Goal: Task Accomplishment & Management: Manage account settings

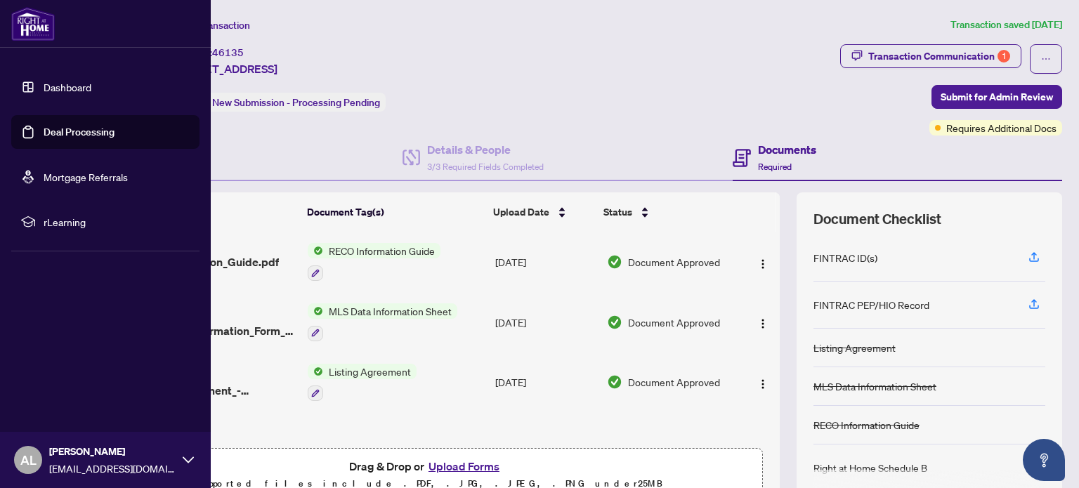
click at [22, 25] on img at bounding box center [33, 24] width 44 height 34
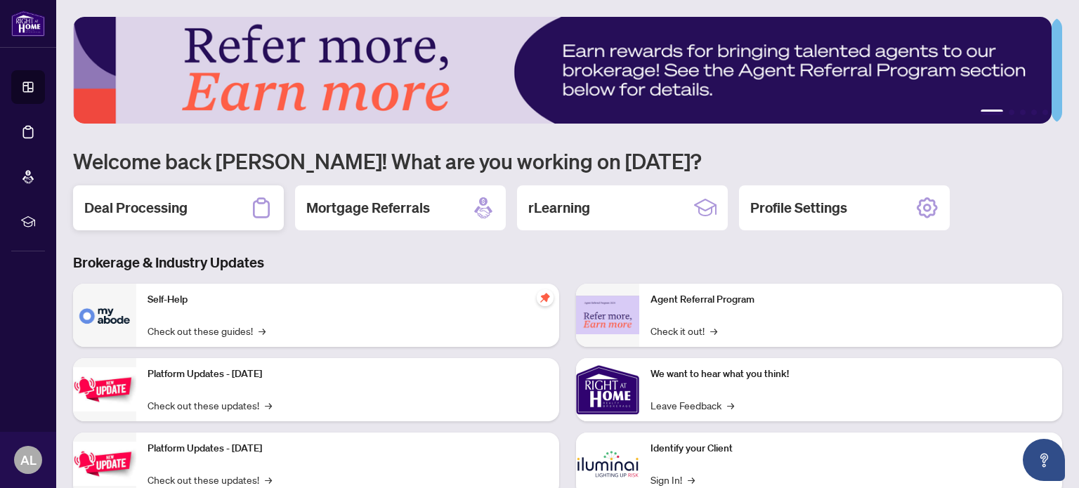
click at [200, 203] on div "Deal Processing" at bounding box center [178, 207] width 211 height 45
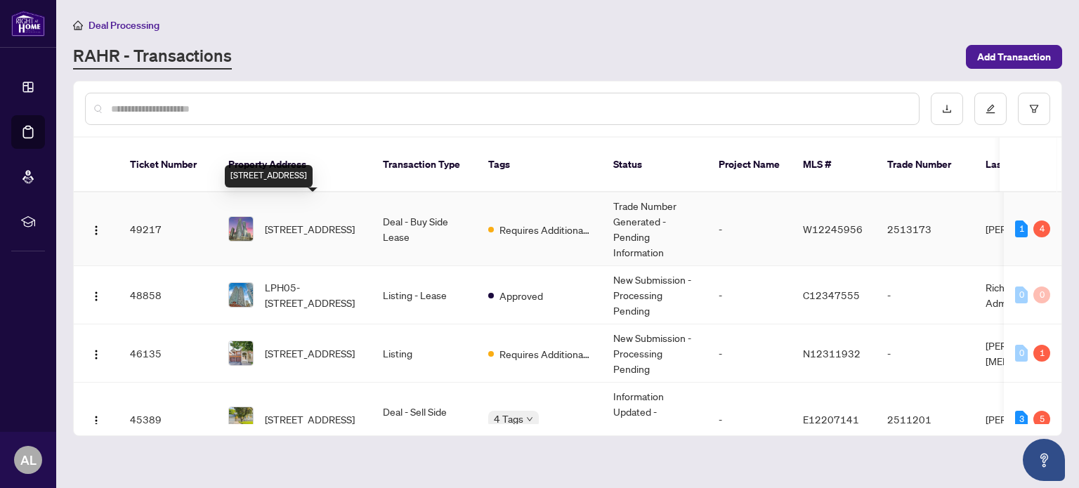
click at [310, 221] on span "[STREET_ADDRESS]" at bounding box center [310, 228] width 90 height 15
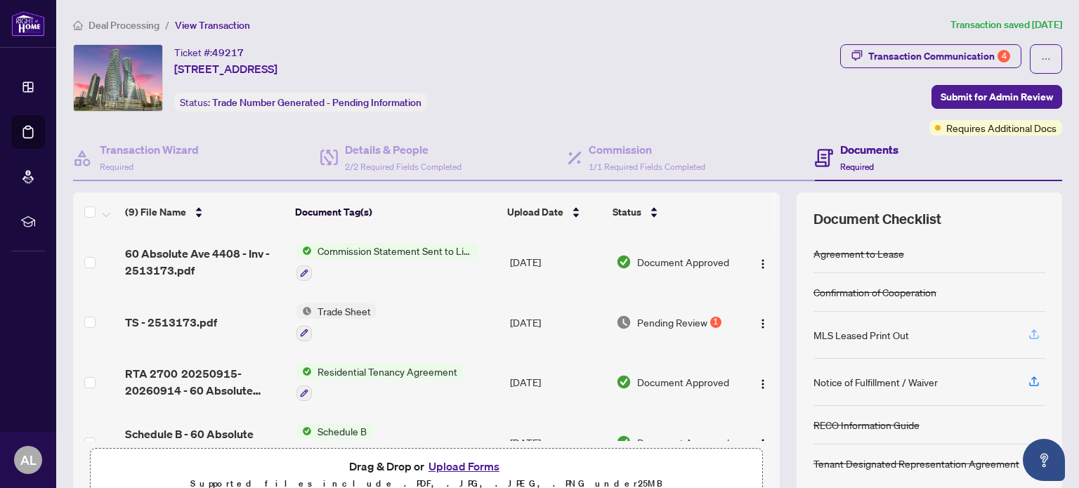
click at [1028, 331] on icon "button" at bounding box center [1034, 334] width 13 height 13
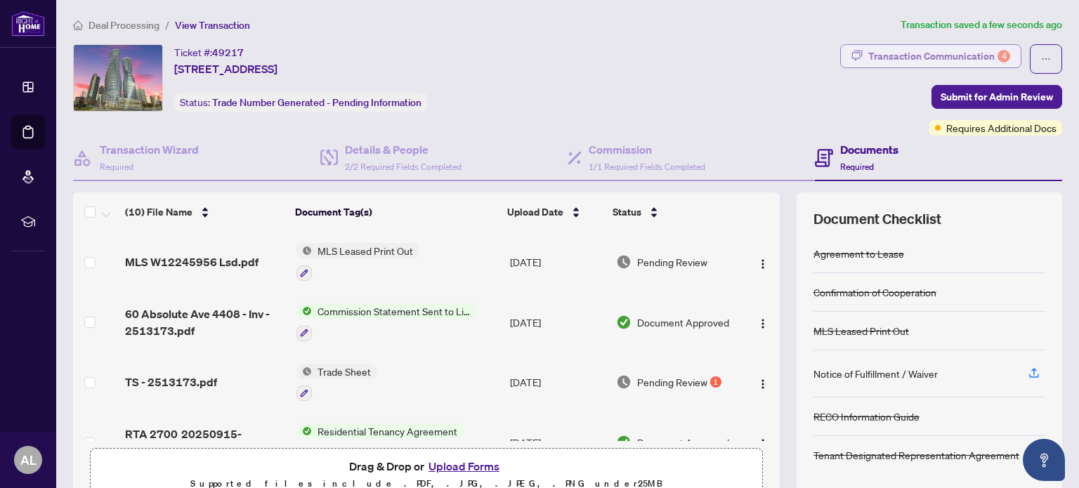
click at [901, 55] on div "Transaction Communication 4" at bounding box center [939, 56] width 142 height 22
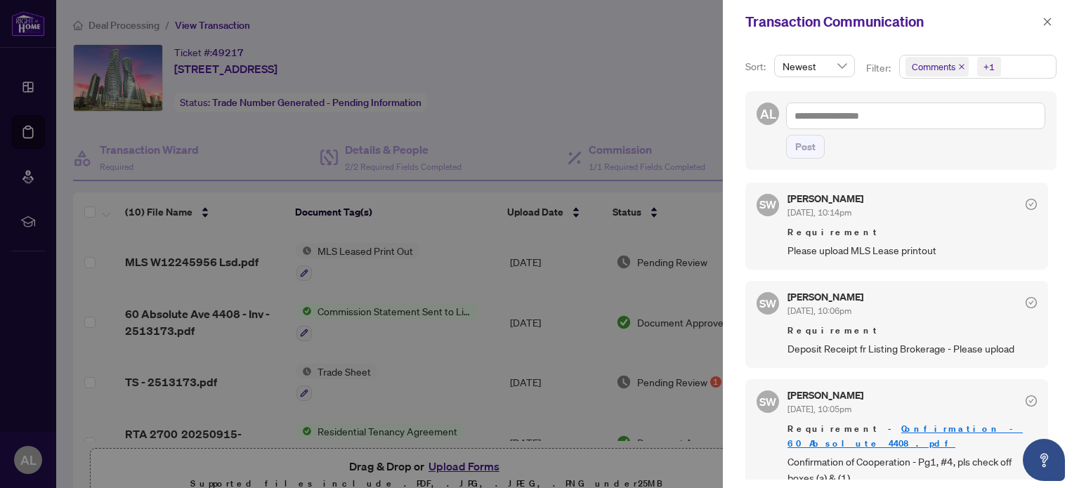
scroll to position [1, 0]
click at [874, 424] on link "Confirmation - 60 Absolute 4408.pdf" at bounding box center [904, 434] width 235 height 26
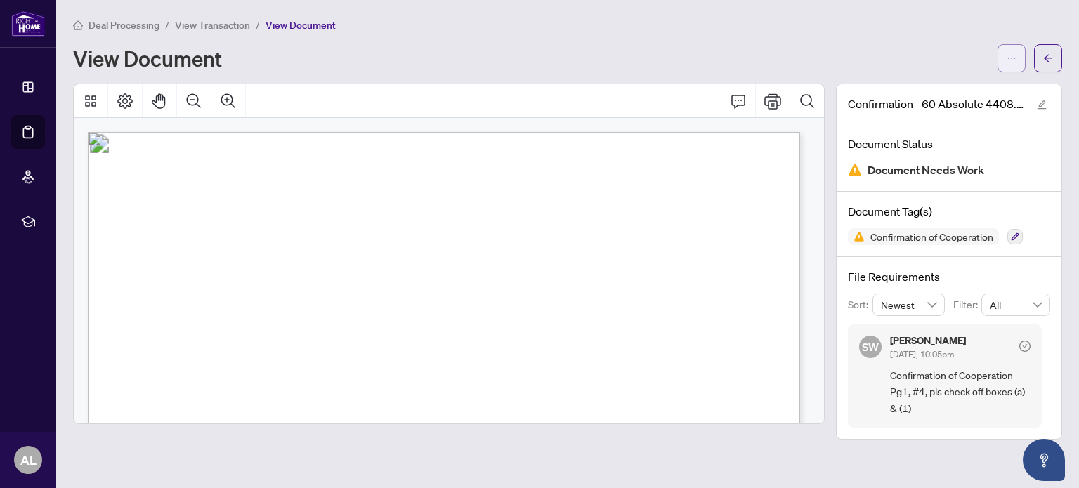
click at [1012, 52] on span "button" at bounding box center [1012, 58] width 10 height 22
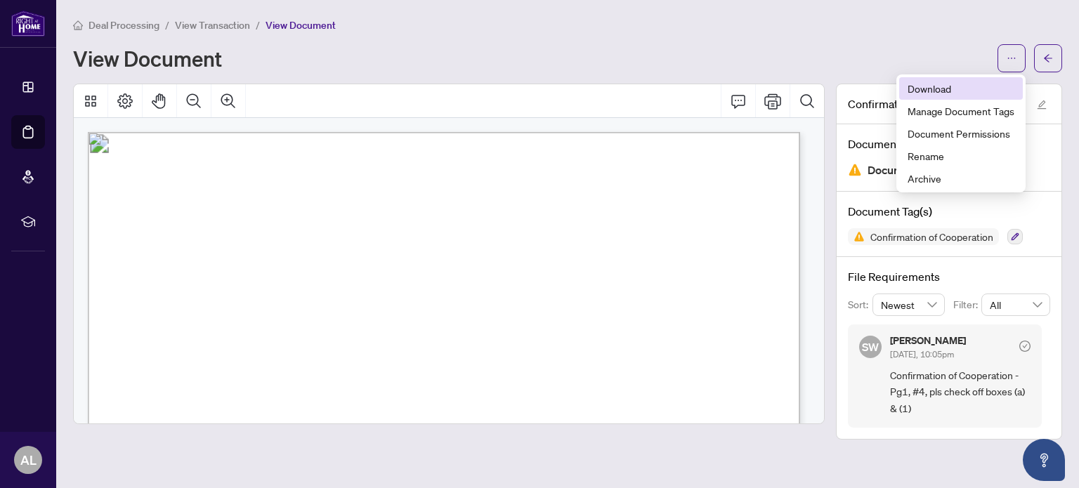
click at [915, 79] on li "Download" at bounding box center [961, 88] width 124 height 22
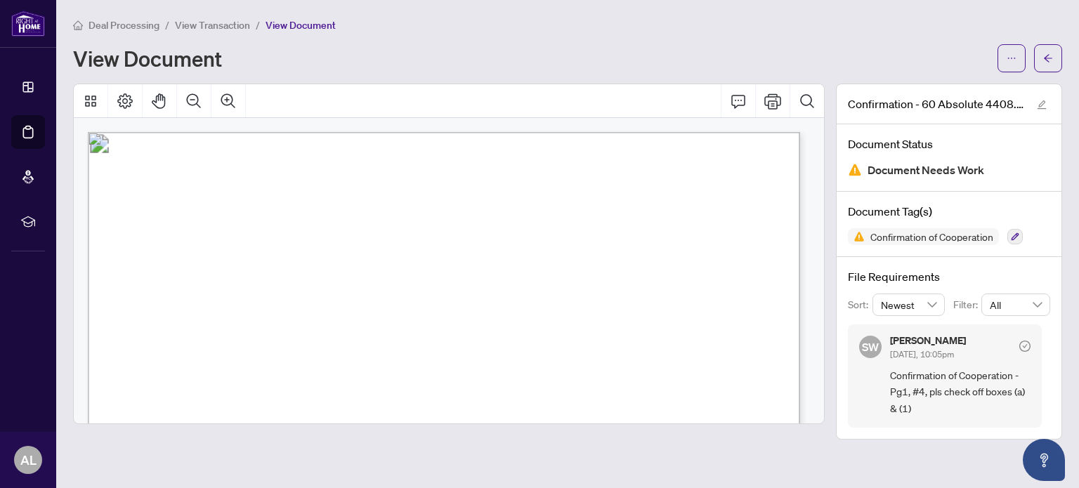
click at [678, 55] on div "View Document" at bounding box center [531, 58] width 916 height 22
click at [1042, 105] on icon "edit" at bounding box center [1042, 105] width 10 height 10
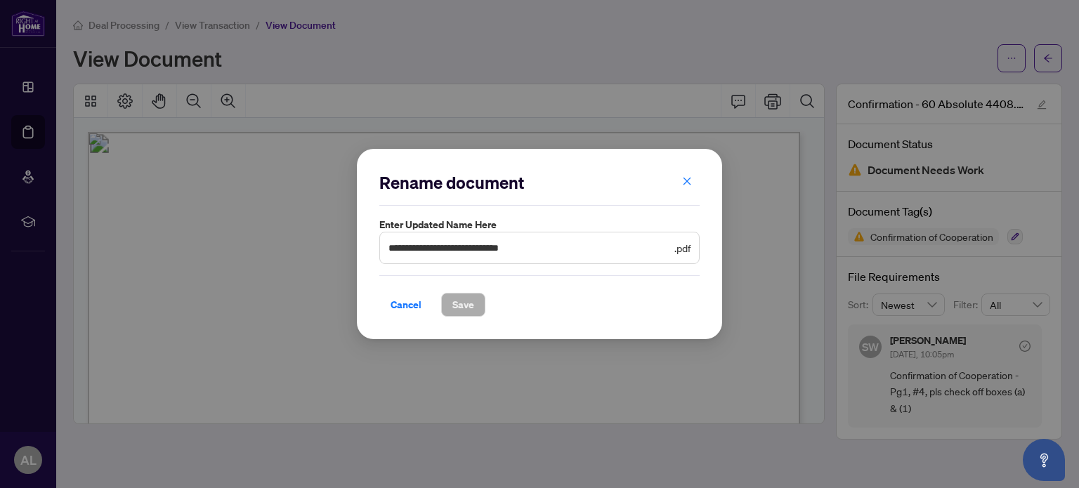
click at [624, 47] on div "**********" at bounding box center [539, 244] width 1079 height 488
drag, startPoint x: 414, startPoint y: 300, endPoint x: 414, endPoint y: 292, distance: 8.5
click at [414, 299] on span "Cancel" at bounding box center [406, 305] width 31 height 22
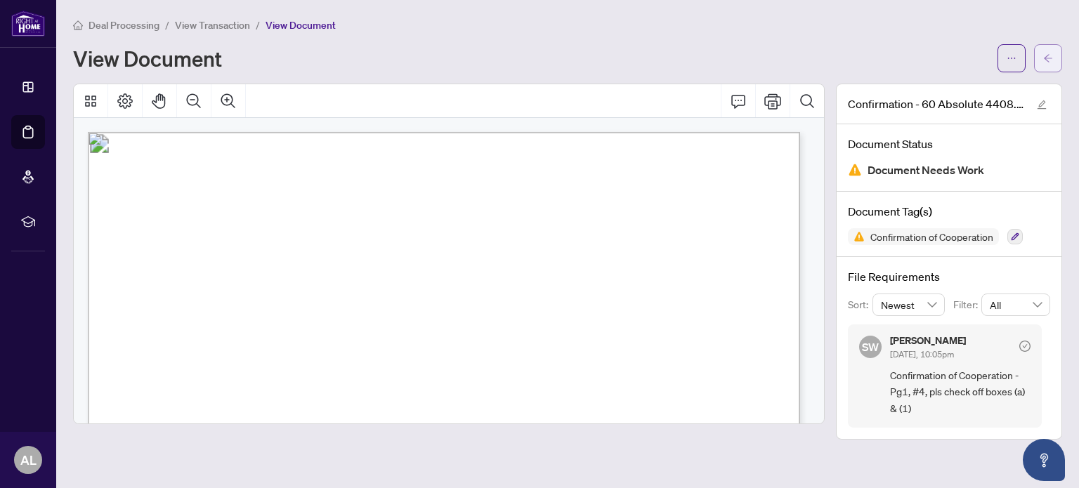
click at [1048, 55] on icon "arrow-left" at bounding box center [1048, 58] width 10 height 10
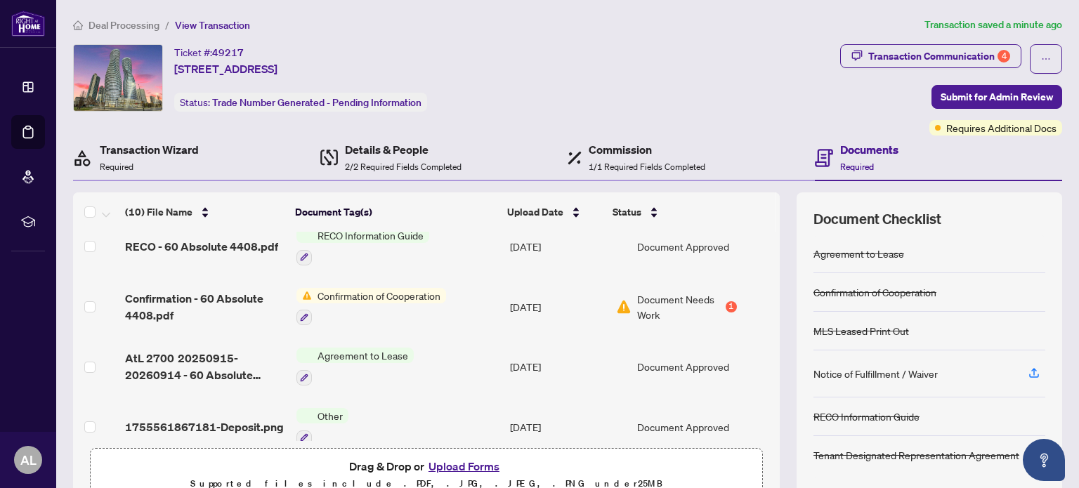
scroll to position [386, 0]
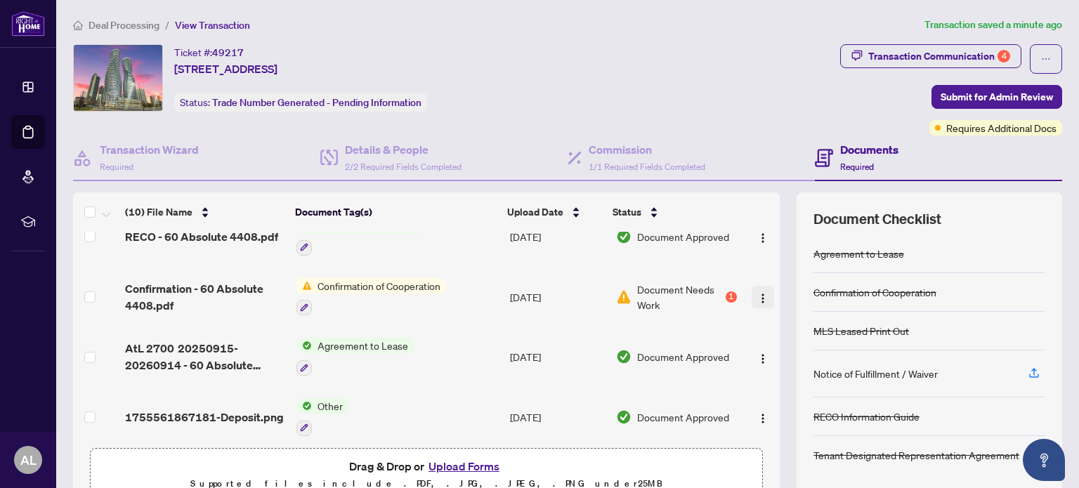
click at [757, 293] on img "button" at bounding box center [762, 298] width 11 height 11
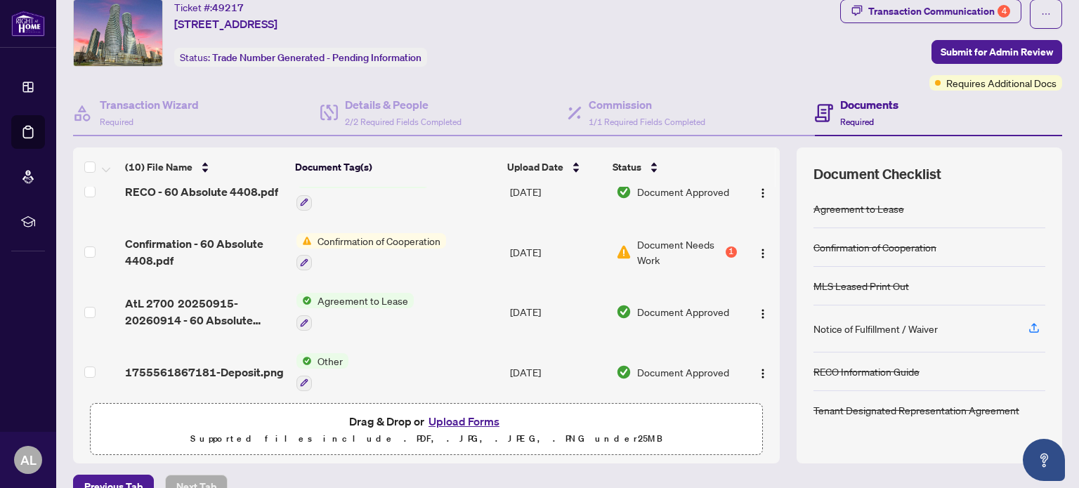
click at [693, 237] on span "Document Needs Work" at bounding box center [680, 252] width 86 height 31
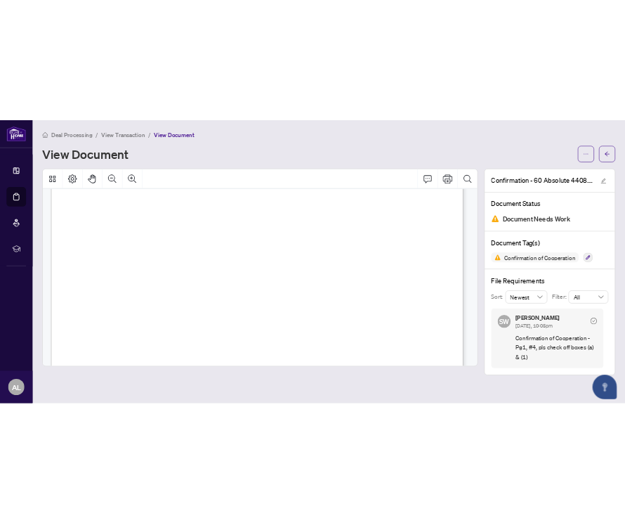
scroll to position [492, 0]
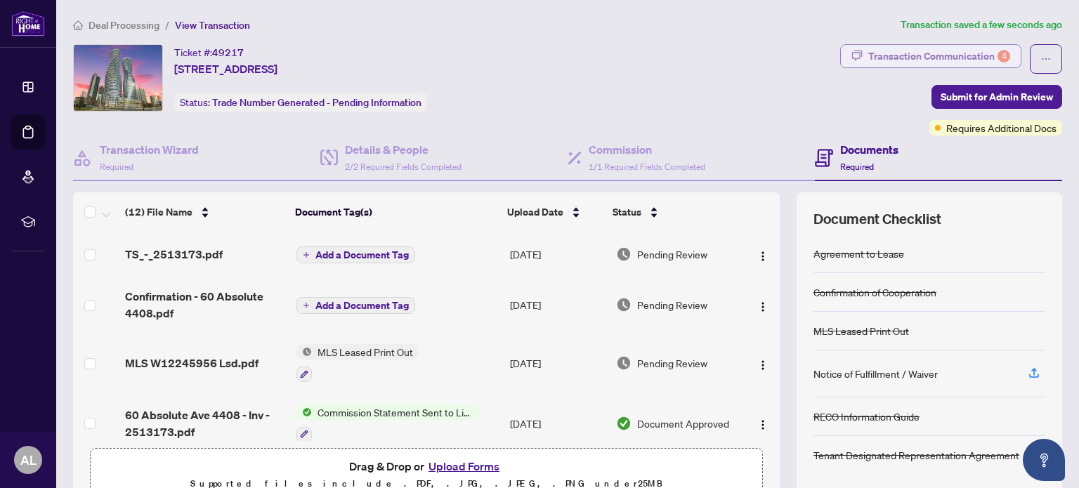
click at [947, 54] on div "Transaction Communication 4" at bounding box center [939, 56] width 142 height 22
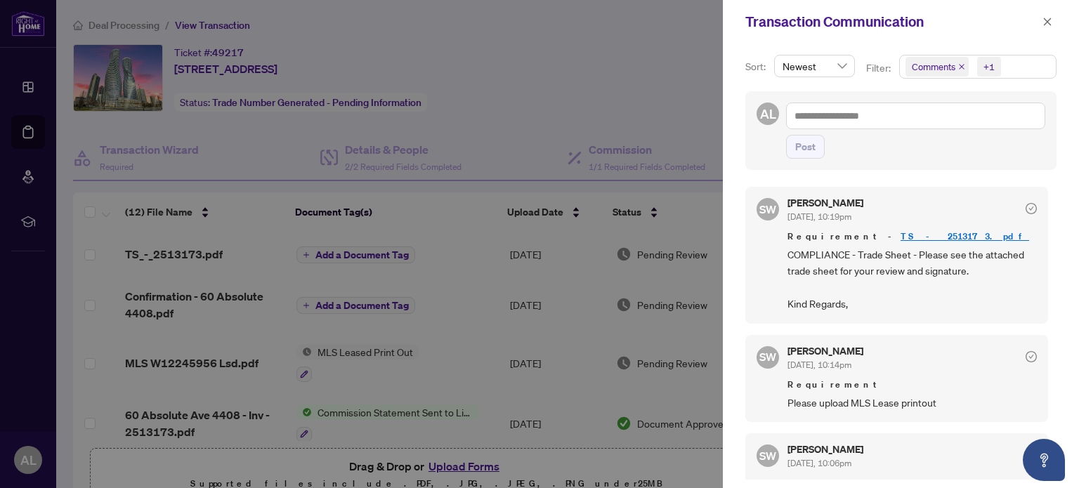
click at [596, 84] on div at bounding box center [539, 244] width 1079 height 488
click at [634, 32] on div at bounding box center [539, 244] width 1079 height 488
click at [1052, 24] on button "button" at bounding box center [1047, 21] width 18 height 17
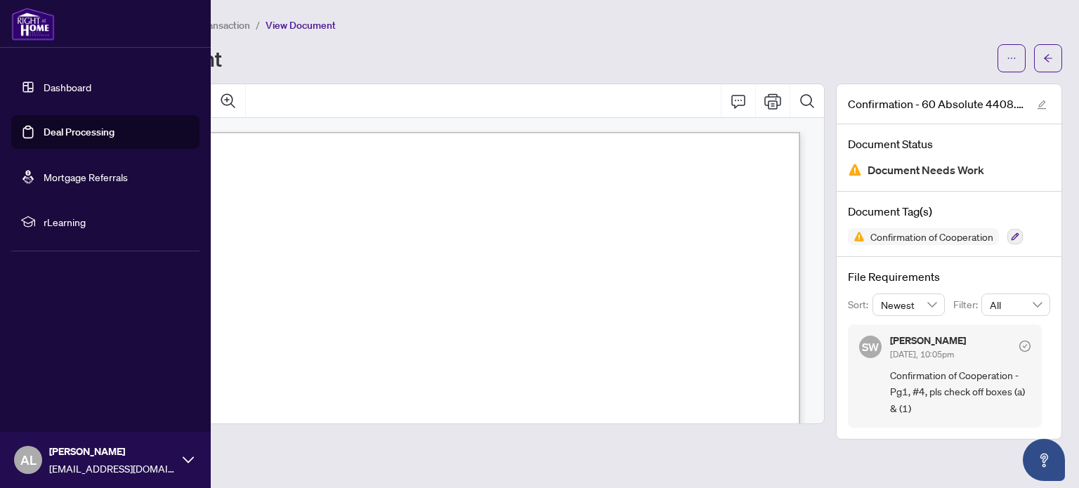
click at [39, 25] on img at bounding box center [33, 24] width 44 height 34
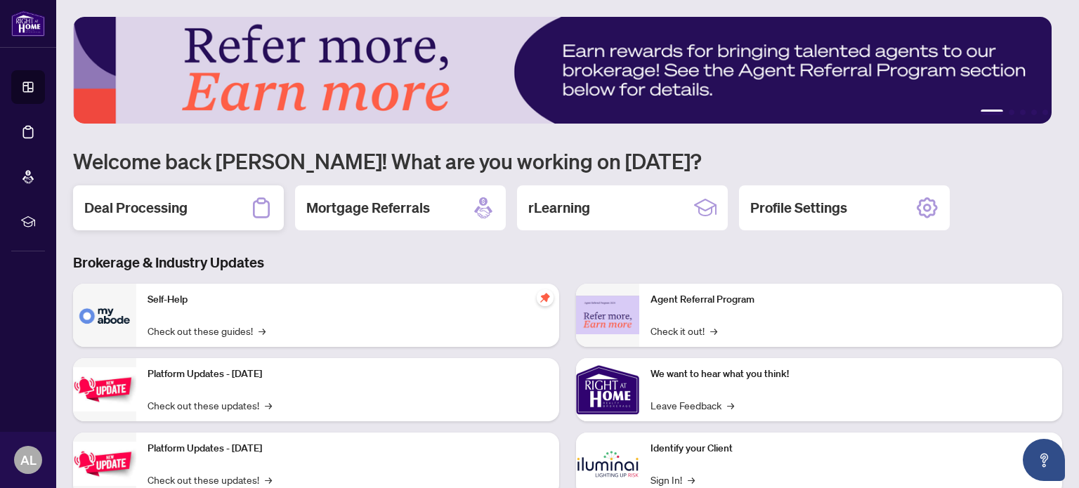
click at [197, 211] on div "Deal Processing" at bounding box center [178, 207] width 211 height 45
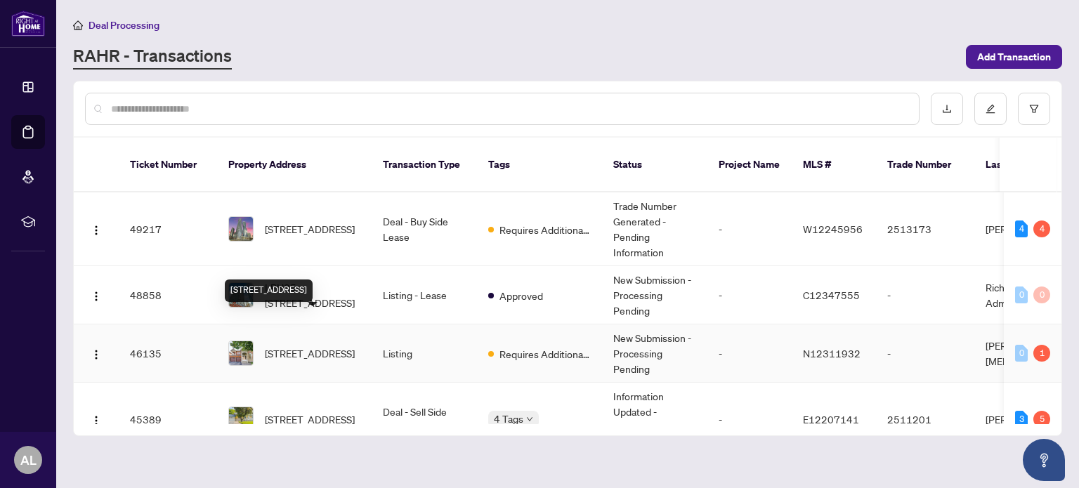
scroll to position [70, 0]
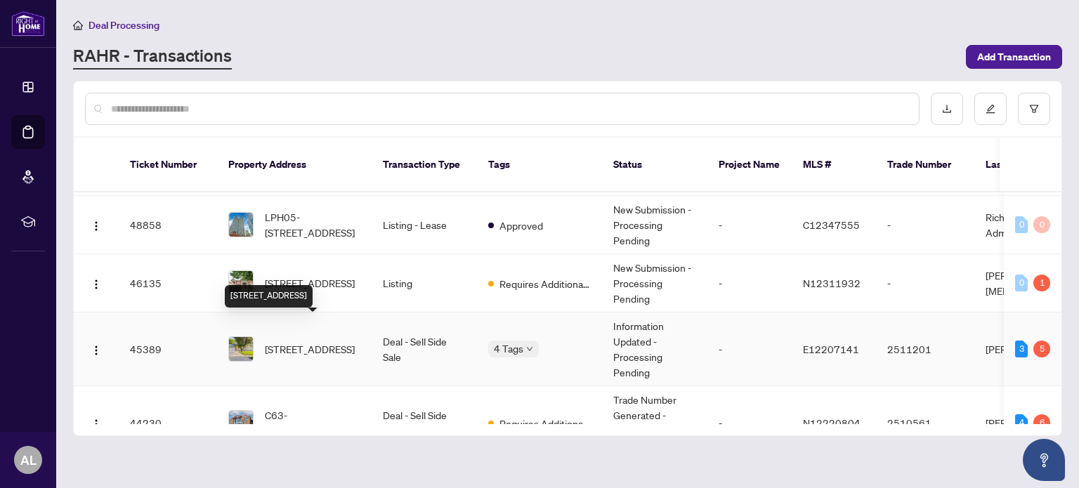
click at [354, 341] on span "[STREET_ADDRESS]" at bounding box center [310, 348] width 90 height 15
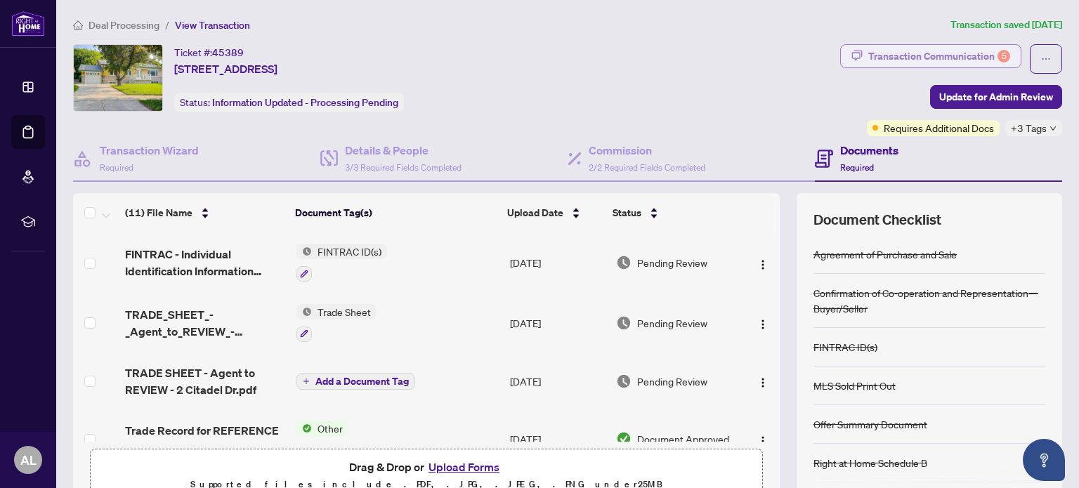
click at [924, 53] on div "Transaction Communication 5" at bounding box center [939, 56] width 142 height 22
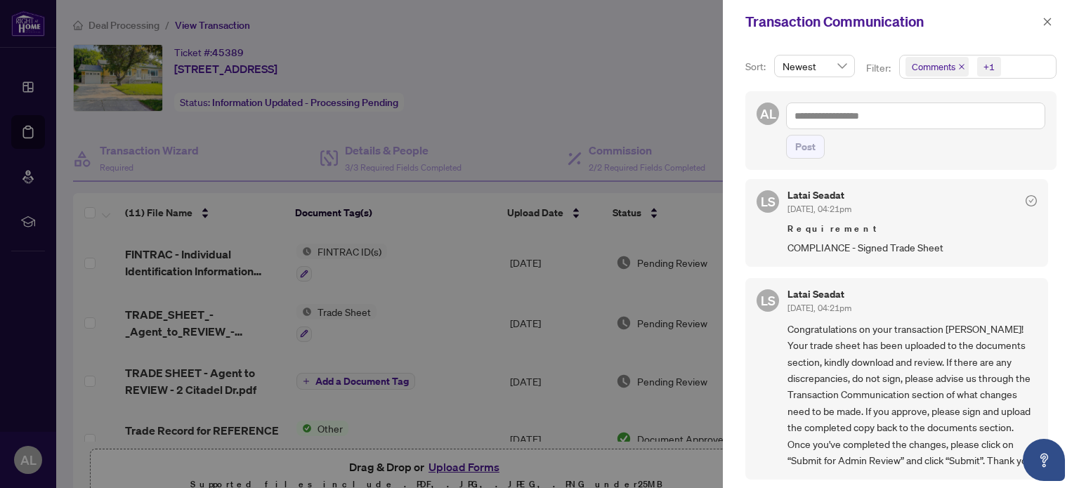
scroll to position [1, 0]
click at [568, 62] on div at bounding box center [539, 244] width 1079 height 488
drag, startPoint x: 1048, startPoint y: 22, endPoint x: 698, endPoint y: 47, distance: 350.7
click at [1048, 22] on icon "close" at bounding box center [1048, 22] width 8 height 8
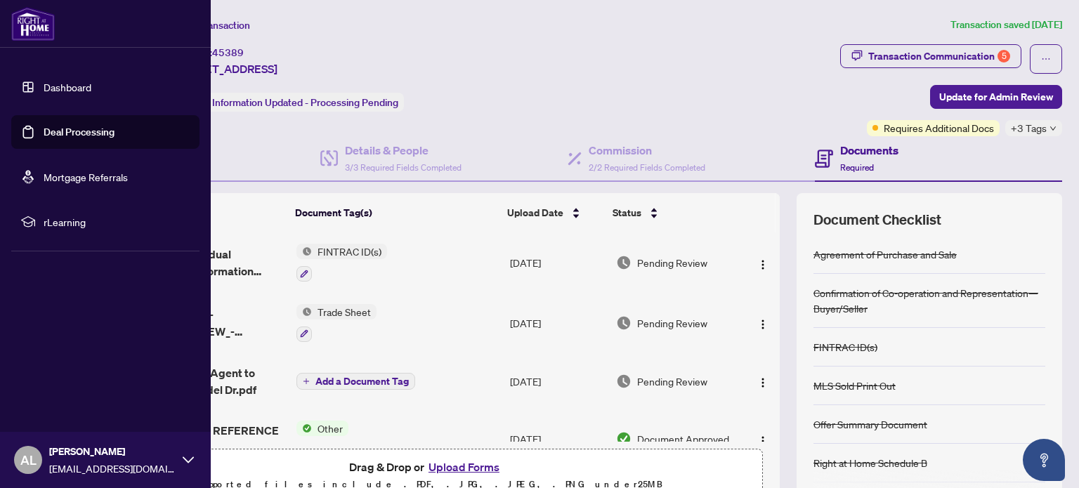
click at [29, 15] on img at bounding box center [33, 24] width 44 height 34
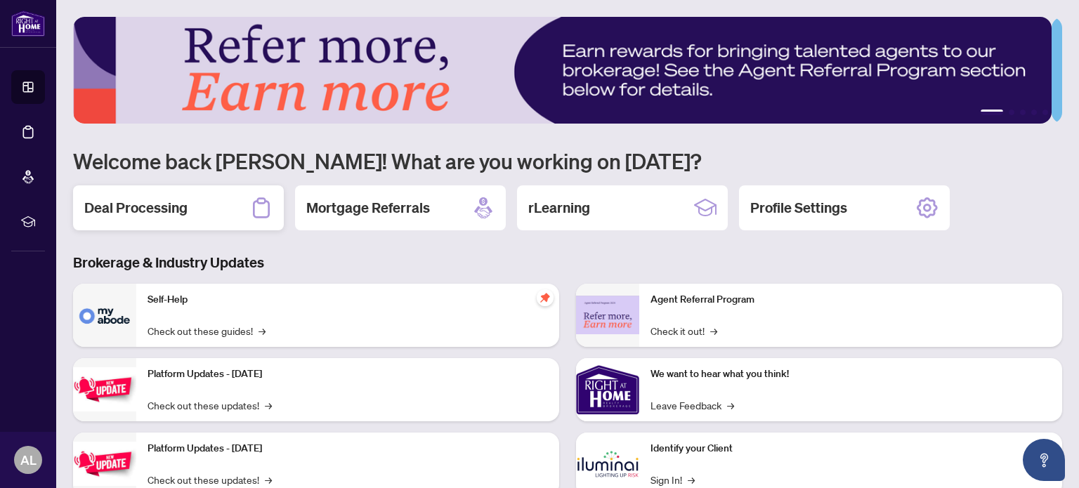
click at [233, 218] on div "Deal Processing" at bounding box center [178, 207] width 211 height 45
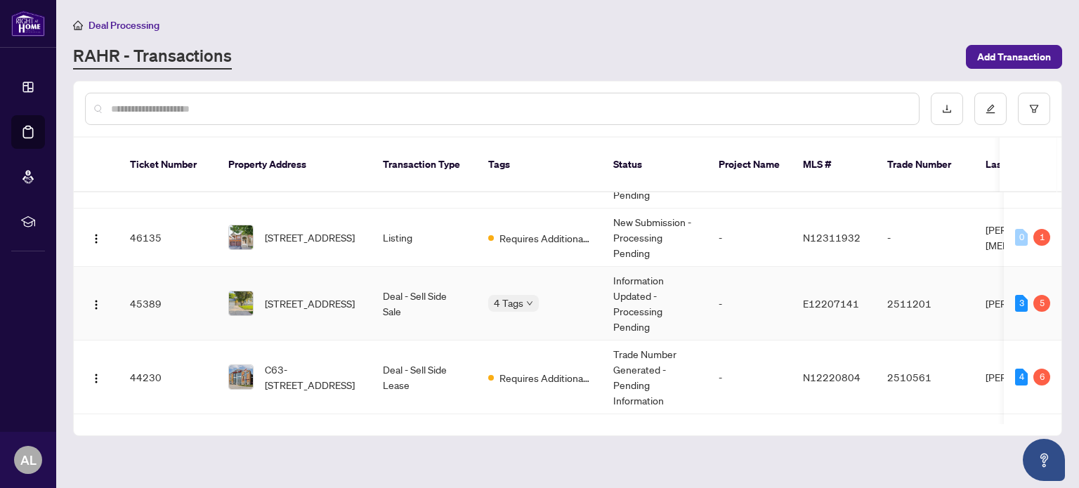
scroll to position [140, 0]
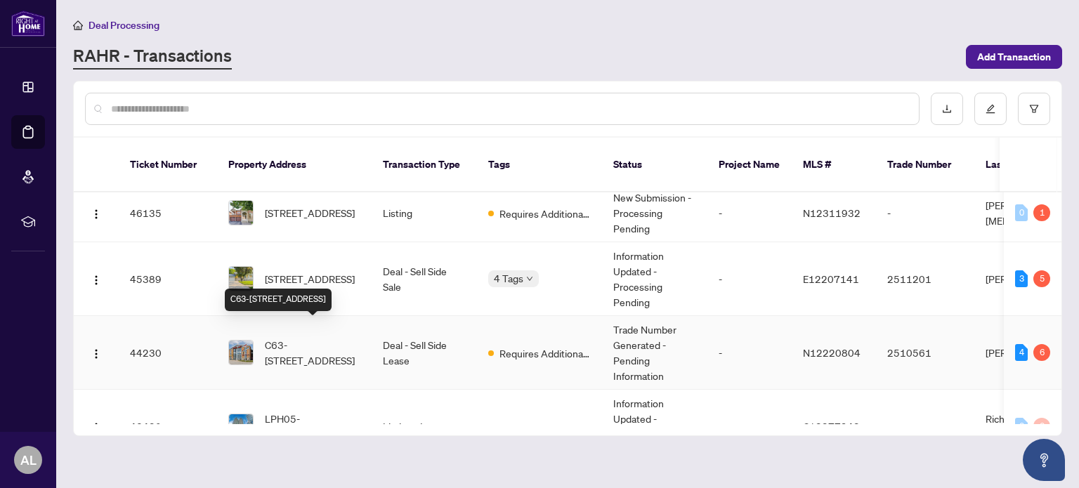
click at [295, 337] on span "C63-[STREET_ADDRESS]" at bounding box center [313, 352] width 96 height 31
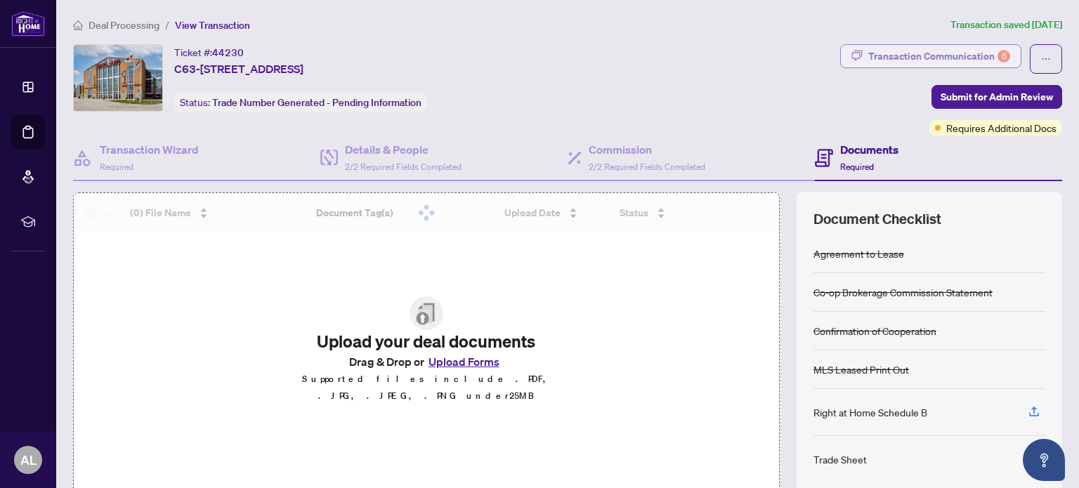
click at [923, 60] on div "Transaction Communication 6" at bounding box center [939, 56] width 142 height 22
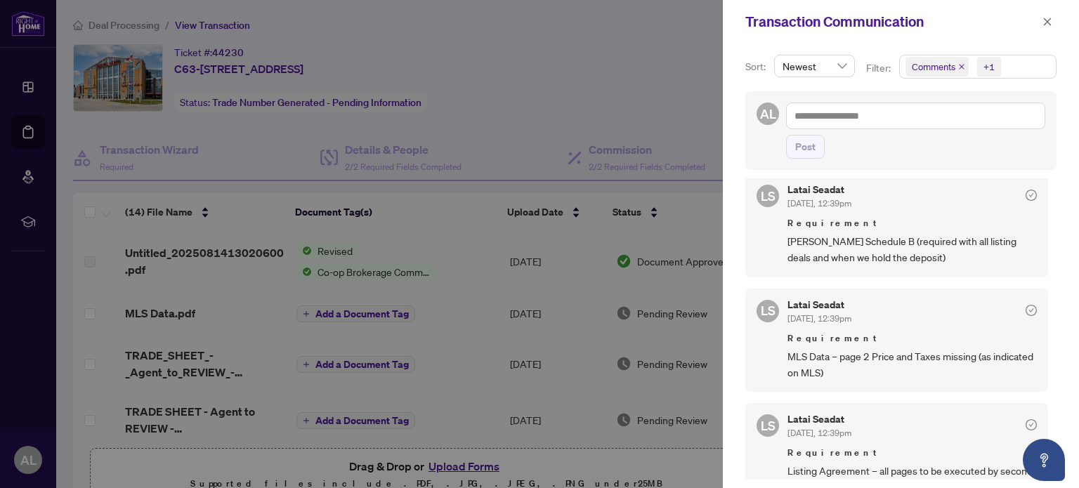
scroll to position [281, 0]
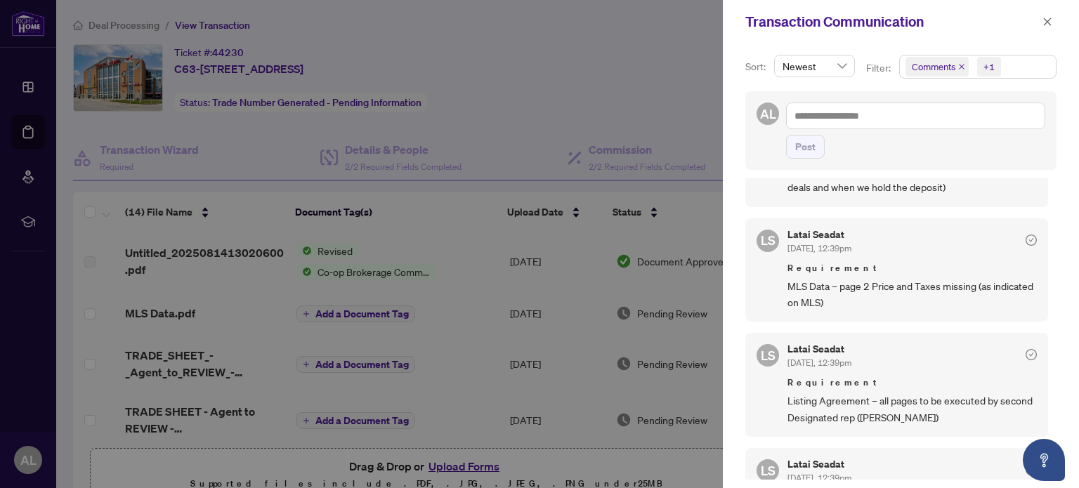
click at [583, 69] on div at bounding box center [539, 244] width 1079 height 488
drag, startPoint x: 1049, startPoint y: 22, endPoint x: 1005, endPoint y: 22, distance: 43.6
click at [1047, 21] on icon "close" at bounding box center [1047, 22] width 10 height 10
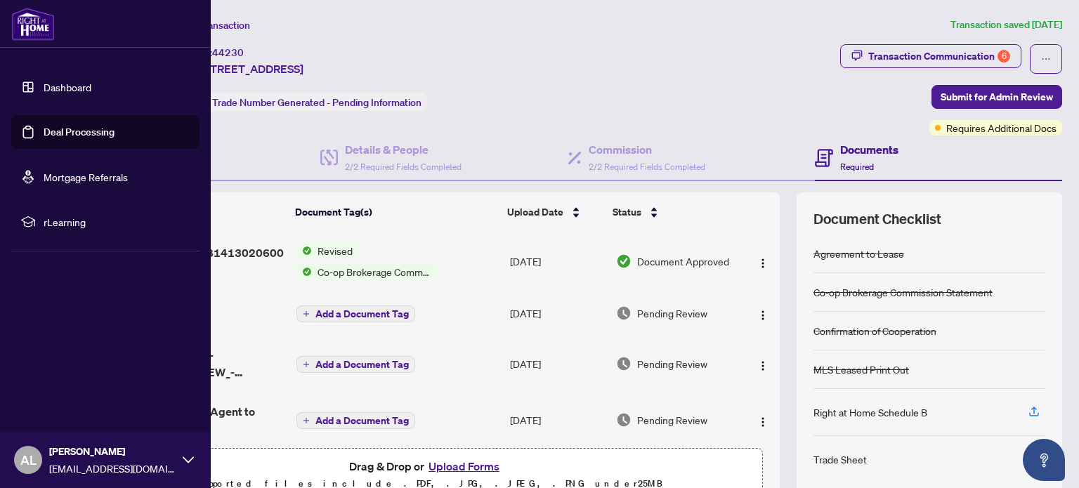
click at [32, 23] on img at bounding box center [33, 24] width 44 height 34
